Goal: Task Accomplishment & Management: Manage account settings

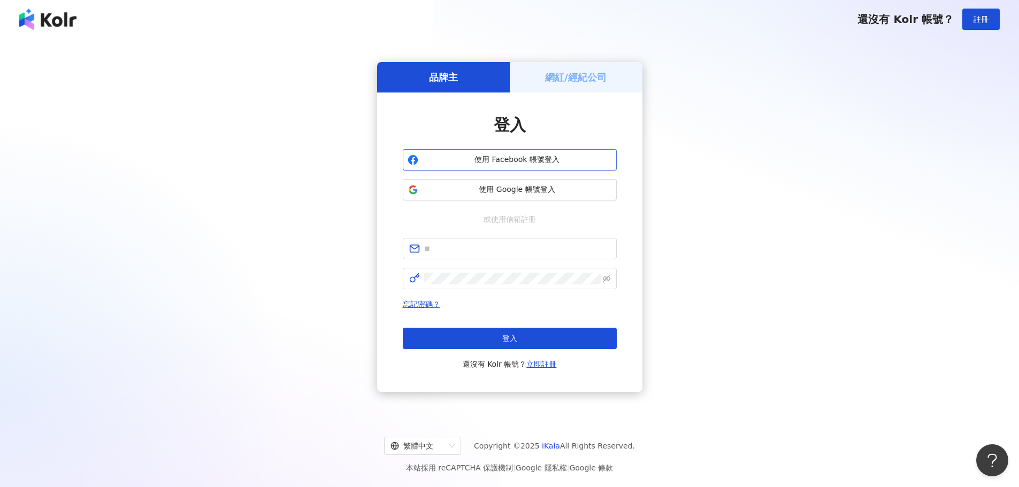
click at [469, 164] on span "使用 Facebook 帳號登入" at bounding box center [517, 160] width 189 height 11
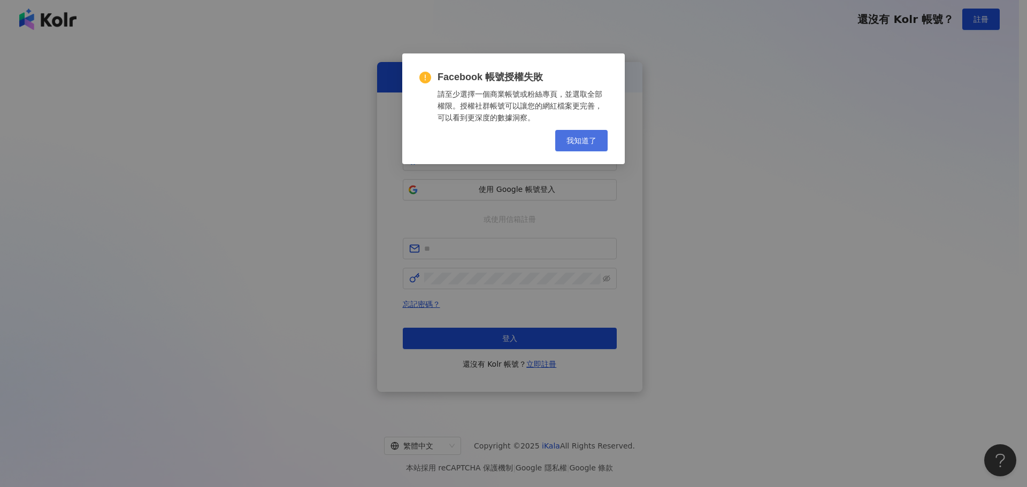
click at [590, 141] on span "我知道了" at bounding box center [582, 140] width 30 height 9
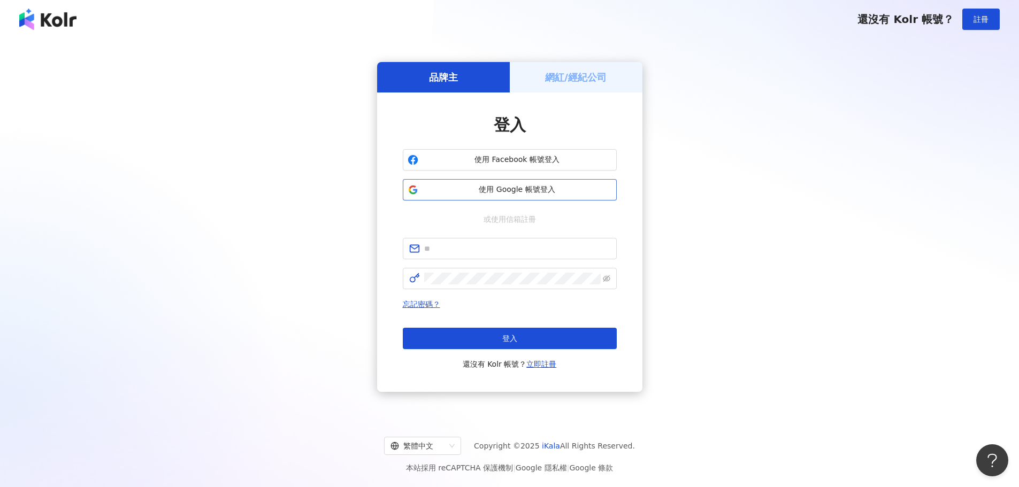
click at [538, 187] on span "使用 Google 帳號登入" at bounding box center [517, 190] width 189 height 11
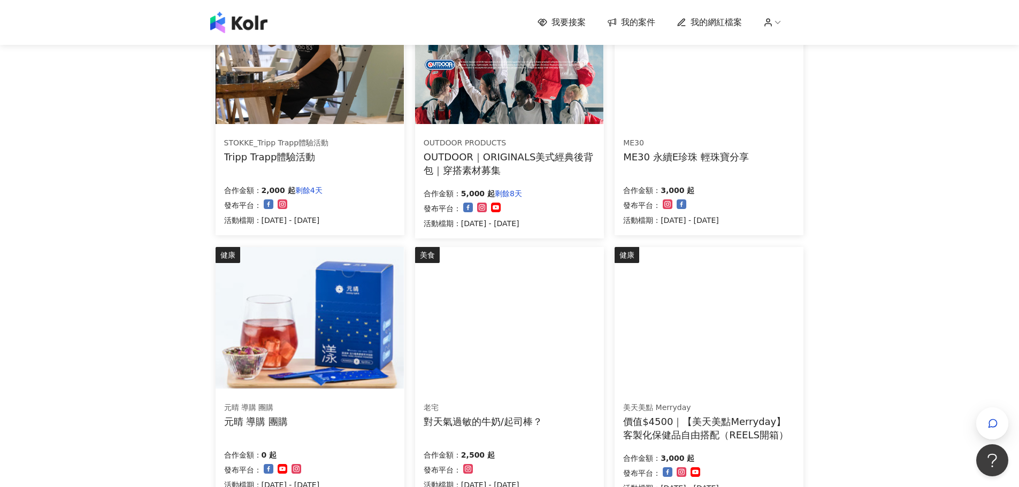
scroll to position [179, 0]
